Goal: Transaction & Acquisition: Purchase product/service

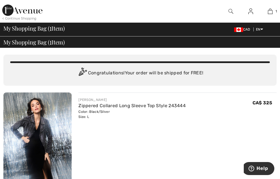
click at [0, 0] on span "Proceed to Checkout" at bounding box center [0, 0] width 0 height 0
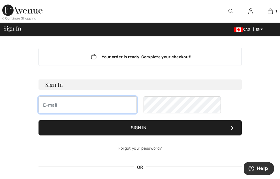
click at [38, 104] on input "email" at bounding box center [87, 104] width 98 height 17
type input "patsimon04@gmail.com"
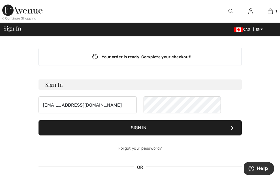
drag, startPoint x: 99, startPoint y: 127, endPoint x: 102, endPoint y: 137, distance: 10.4
click at [99, 127] on button "Sign In" at bounding box center [139, 127] width 203 height 15
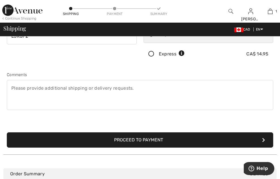
scroll to position [141, 0]
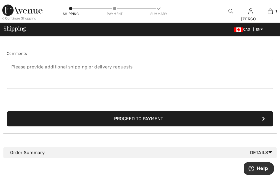
click at [81, 118] on button "Proceed to Payment" at bounding box center [140, 118] width 266 height 15
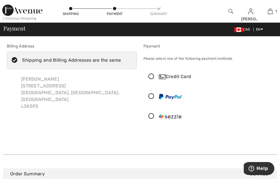
click at [144, 80] on icon at bounding box center [151, 77] width 15 height 6
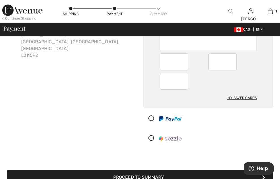
scroll to position [85, 0]
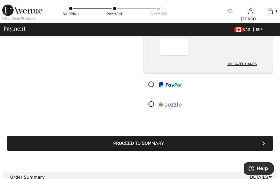
click at [86, 150] on button "Proceed to Summary" at bounding box center [140, 143] width 266 height 15
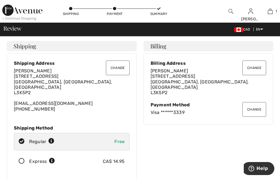
click at [0, 0] on button "Place Your Order" at bounding box center [0, 0] width 0 height 0
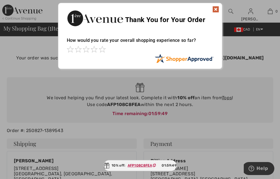
click at [216, 11] on img at bounding box center [215, 9] width 7 height 7
